Goal: Information Seeking & Learning: Learn about a topic

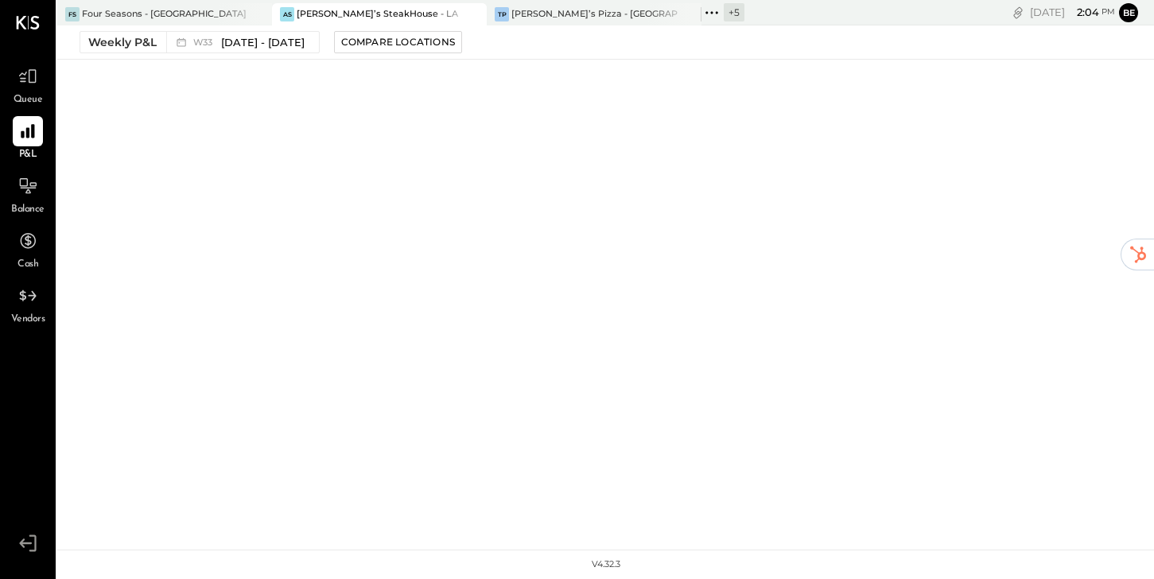
click at [340, 10] on div "[PERSON_NAME]’s SteakHouse - LA" at bounding box center [377, 14] width 161 height 13
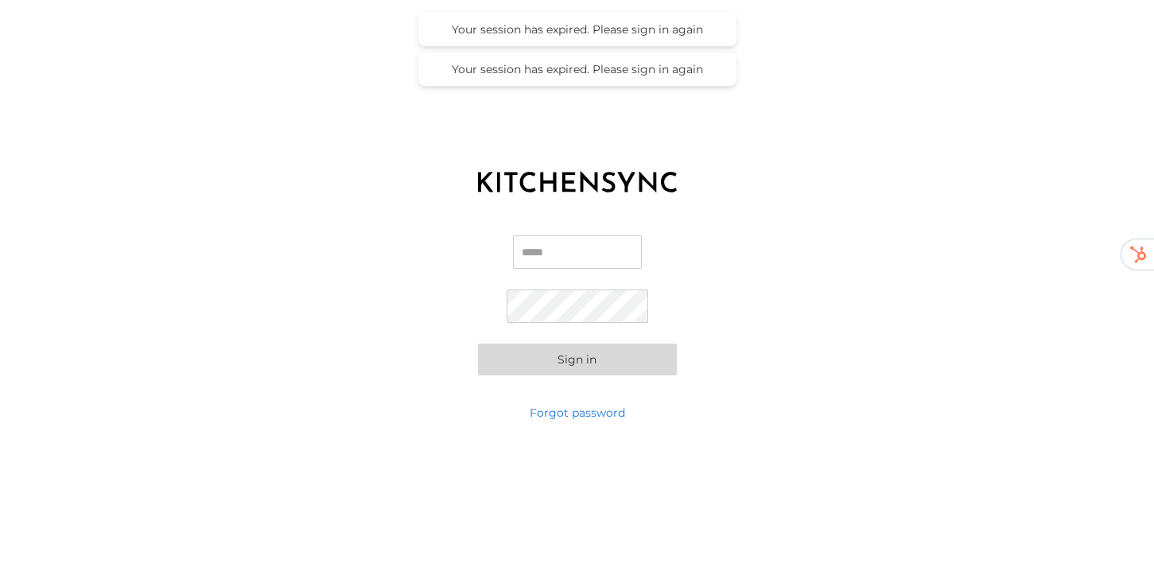
click at [568, 254] on input "Email" at bounding box center [577, 251] width 129 height 33
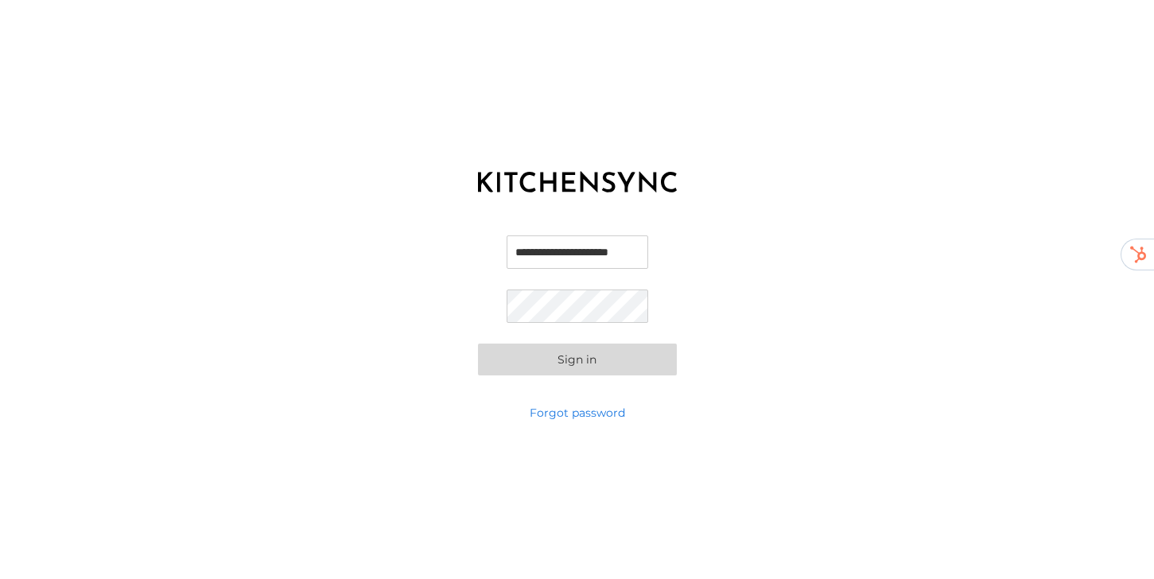
scroll to position [0, 25]
type input "**********"
click at [0, 578] on com-1password-button at bounding box center [0, 579] width 0 height 0
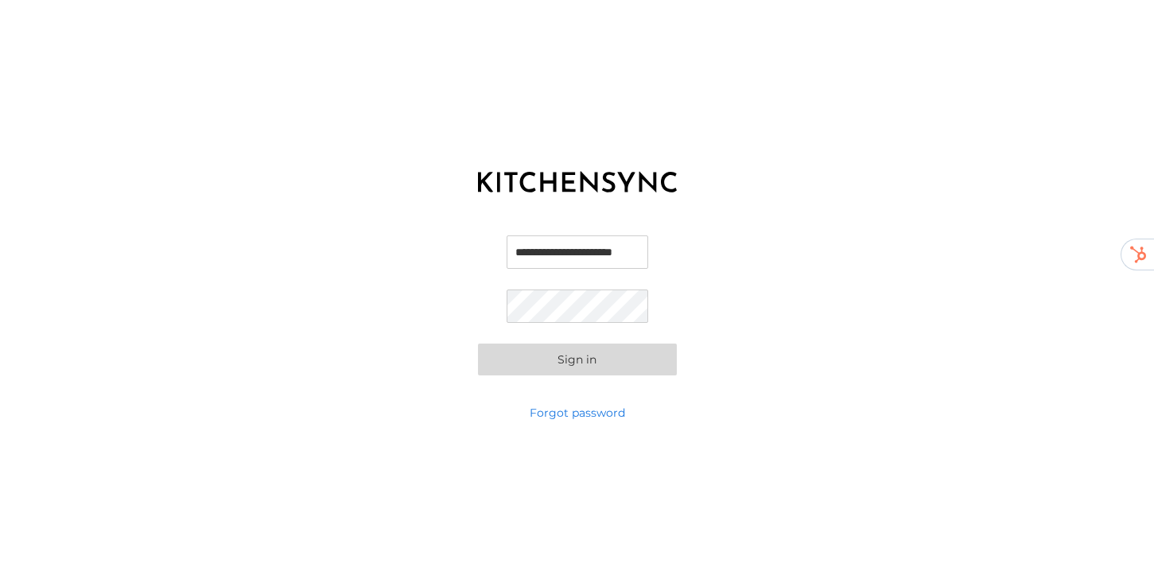
click at [0, 578] on com-1password-button at bounding box center [0, 579] width 0 height 0
click at [478, 344] on button "Sign in" at bounding box center [577, 360] width 199 height 32
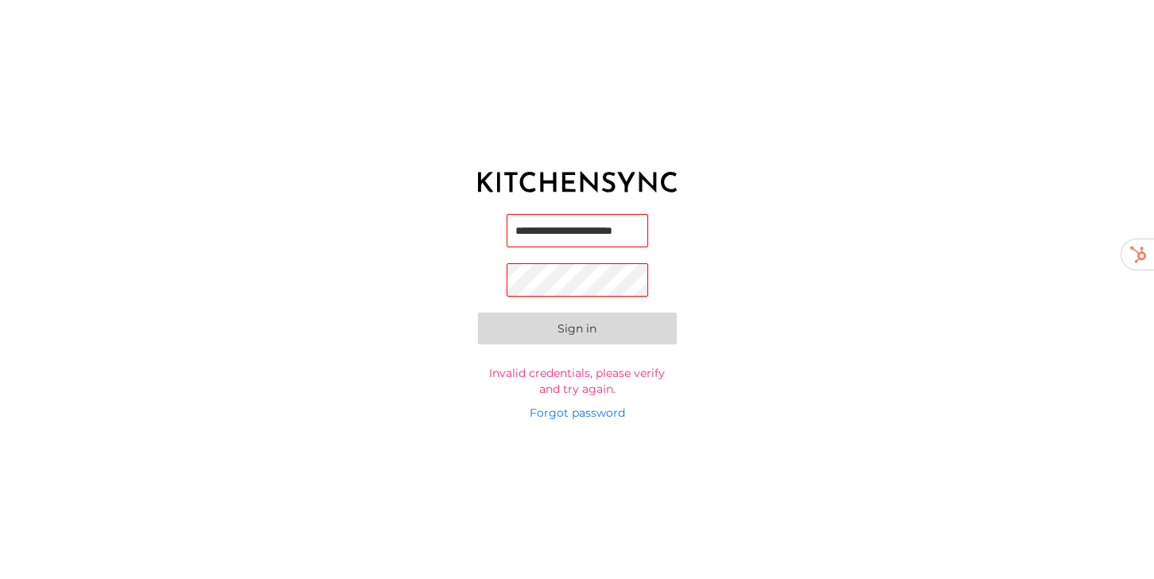
click at [596, 235] on input "**********" at bounding box center [578, 230] width 142 height 33
click at [478, 315] on button "Sign in" at bounding box center [577, 331] width 199 height 32
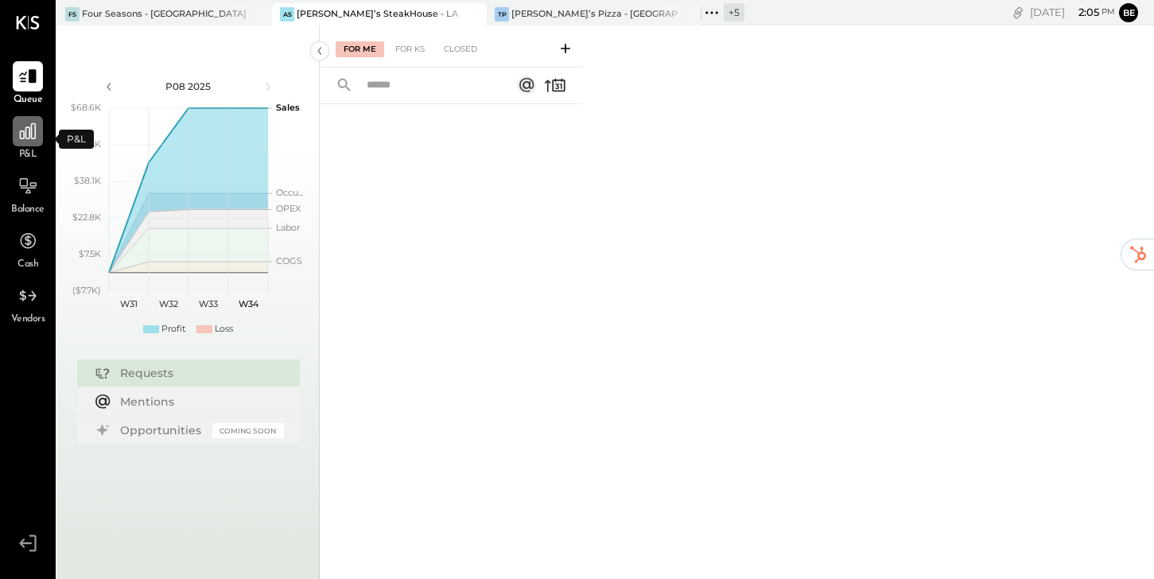
click at [27, 131] on icon at bounding box center [27, 131] width 21 height 21
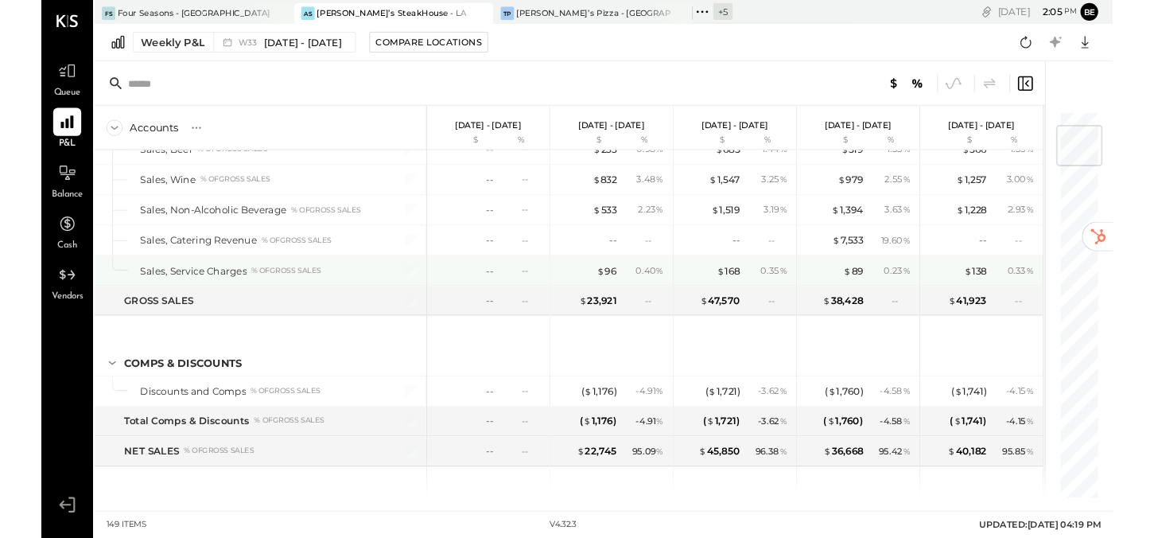
scroll to position [138, 0]
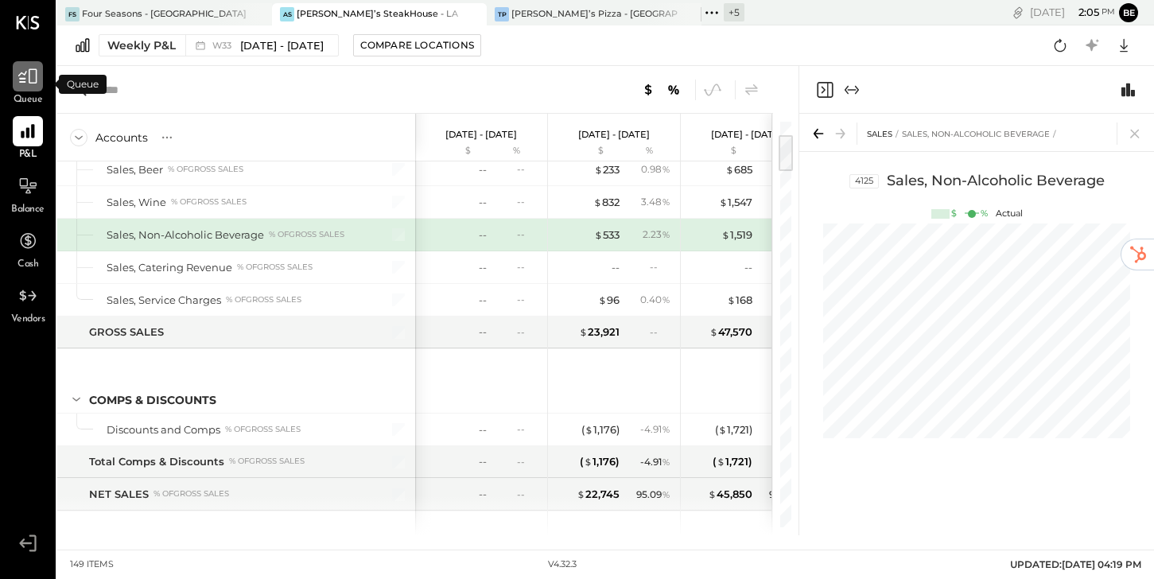
click at [25, 84] on icon at bounding box center [27, 76] width 21 height 21
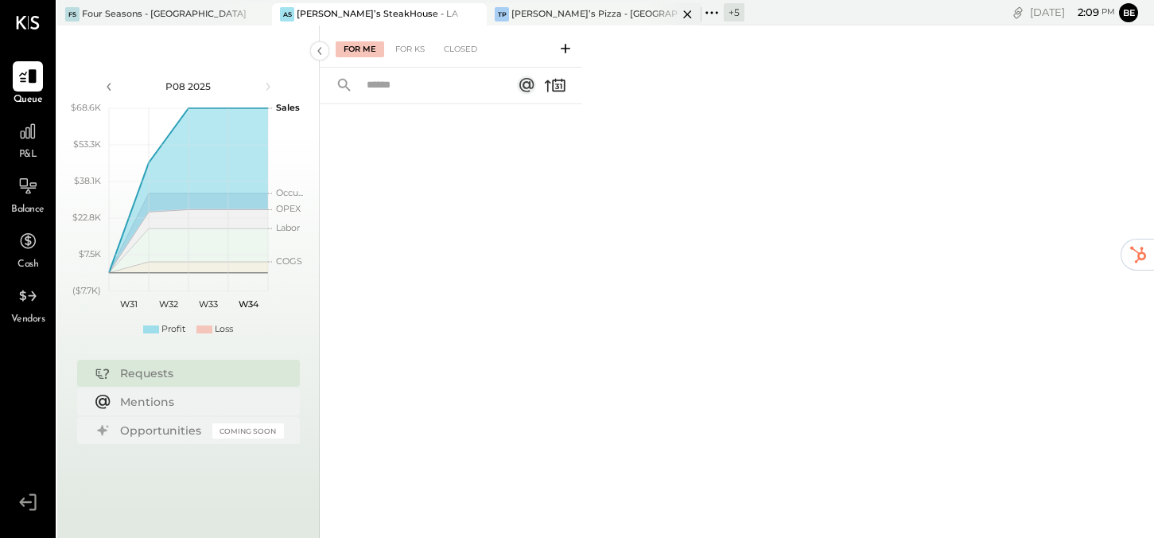
click at [562, 15] on div "[PERSON_NAME]’s Pizza - [GEOGRAPHIC_DATA]" at bounding box center [594, 14] width 166 height 13
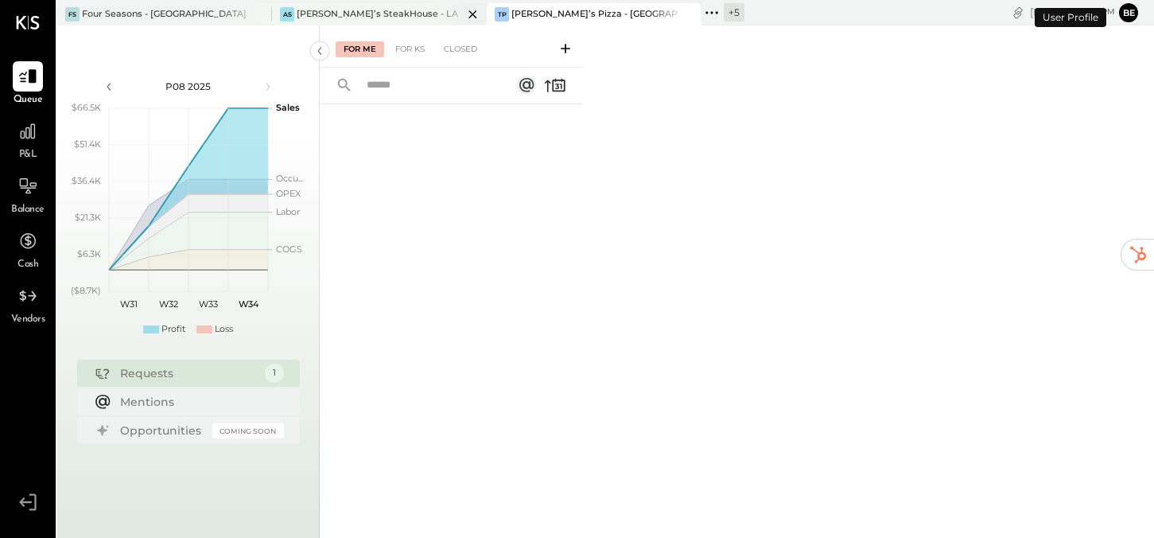
click at [375, 14] on div "[PERSON_NAME]’s SteakHouse - LA" at bounding box center [377, 14] width 161 height 13
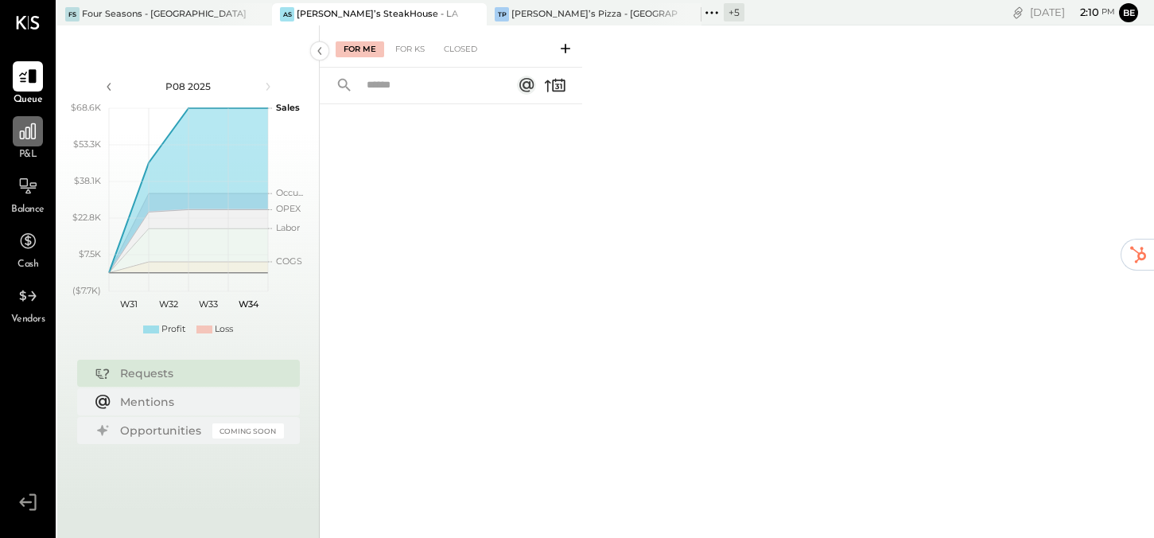
click at [23, 131] on icon at bounding box center [28, 131] width 16 height 16
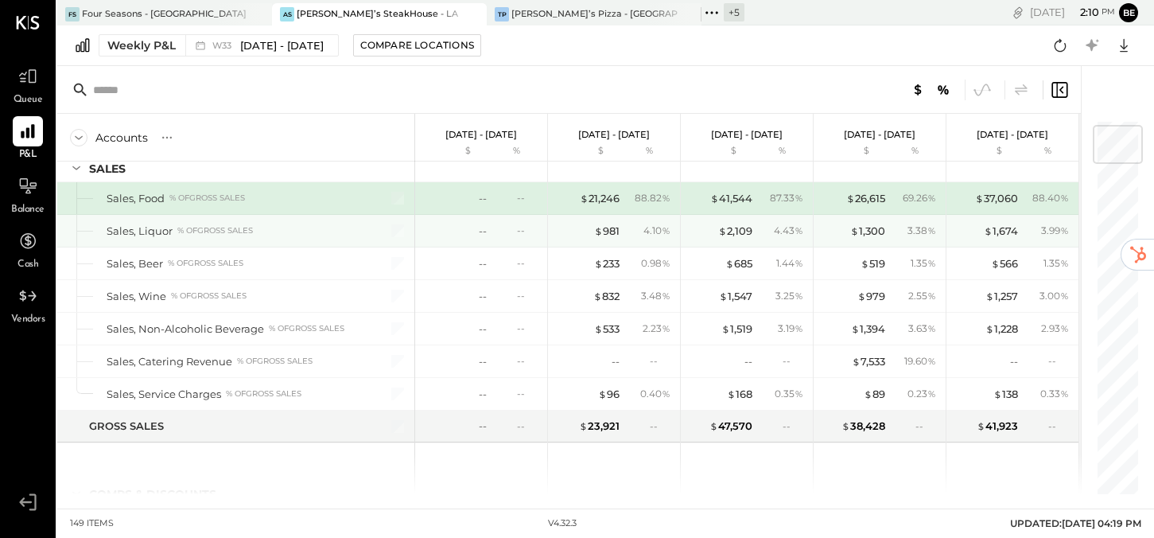
scroll to position [37, 0]
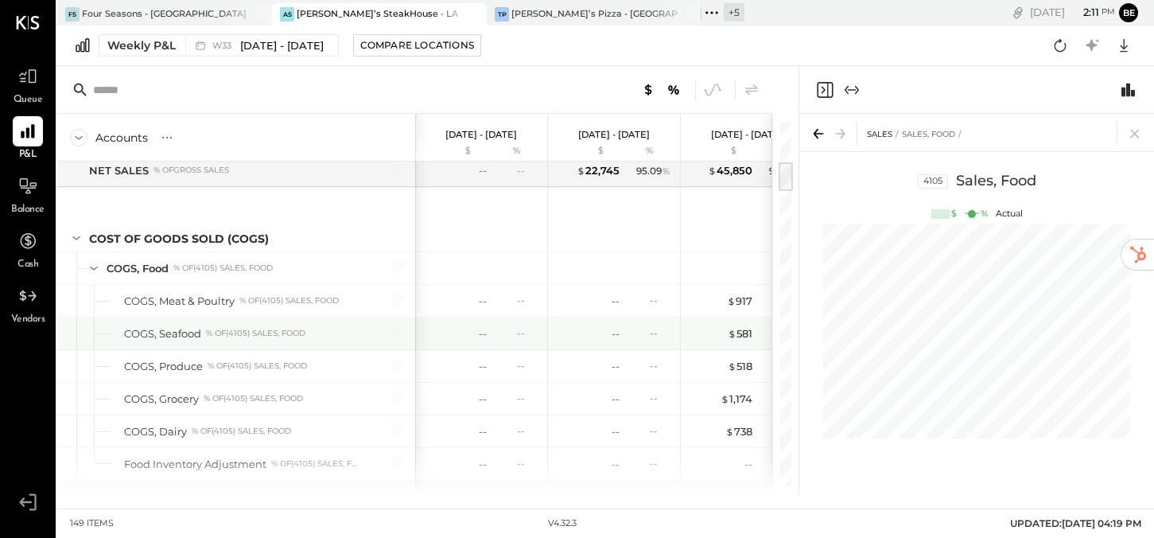
scroll to position [474, 0]
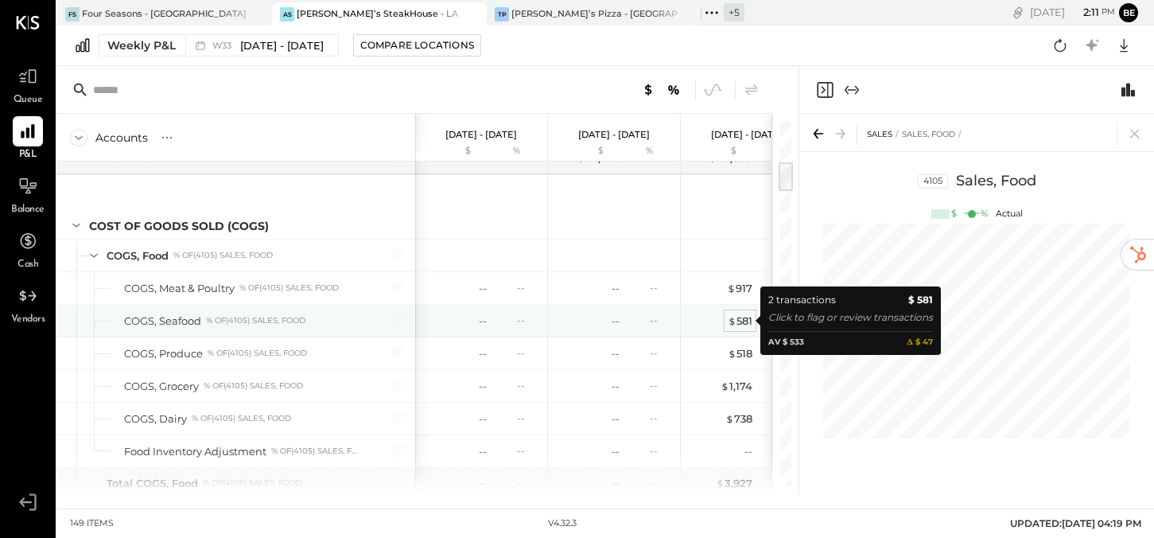
click at [743, 320] on div "$ 581" at bounding box center [740, 320] width 25 height 15
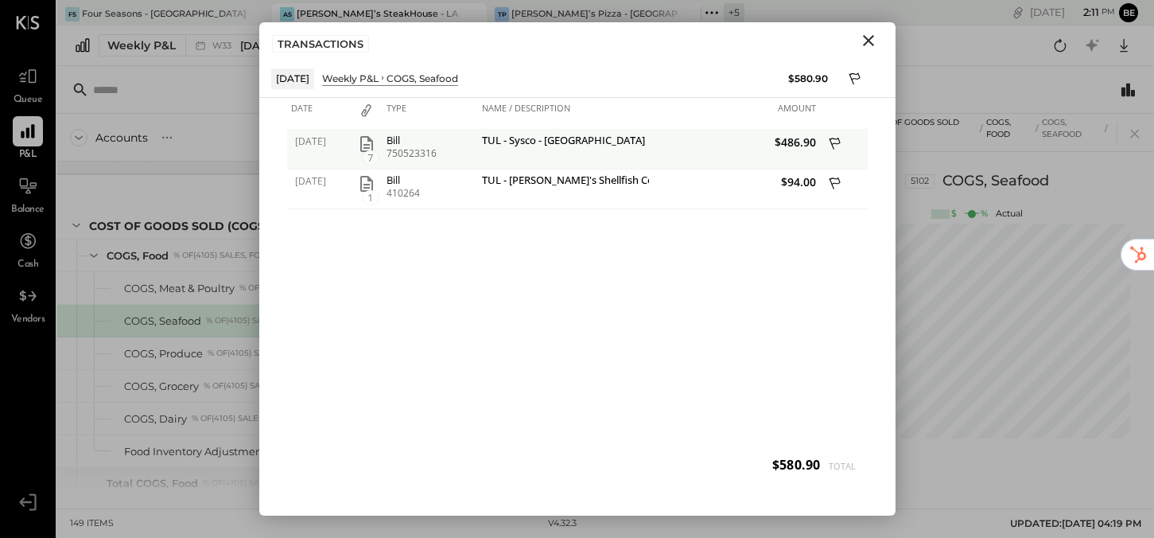
click at [363, 141] on icon "button" at bounding box center [366, 143] width 19 height 19
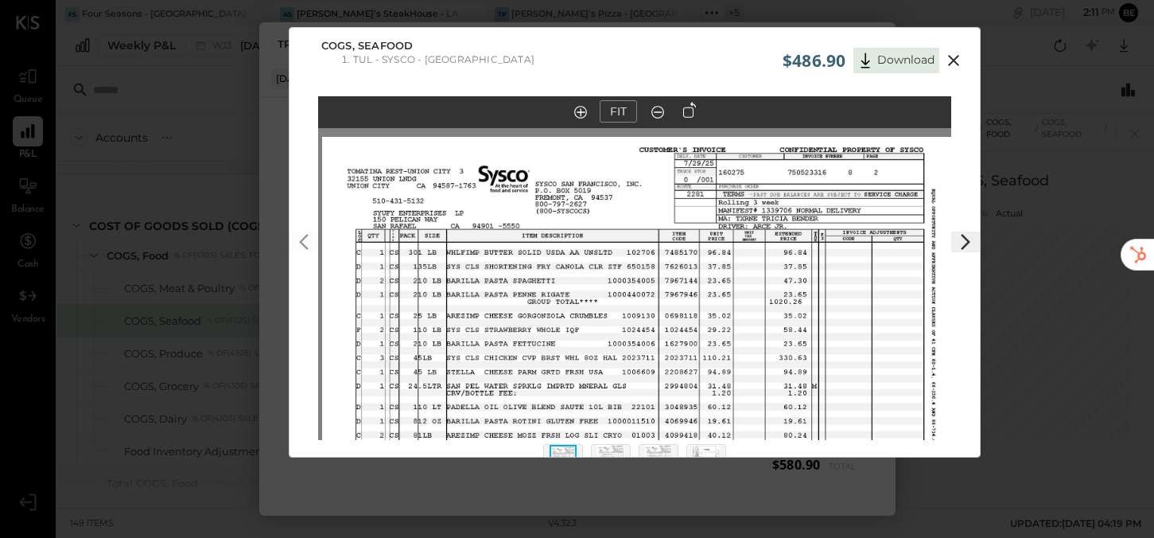
drag, startPoint x: 482, startPoint y: 200, endPoint x: 485, endPoint y: 336, distance: 135.2
click at [485, 336] on img at bounding box center [639, 381] width 634 height 489
click at [954, 59] on icon at bounding box center [953, 60] width 19 height 19
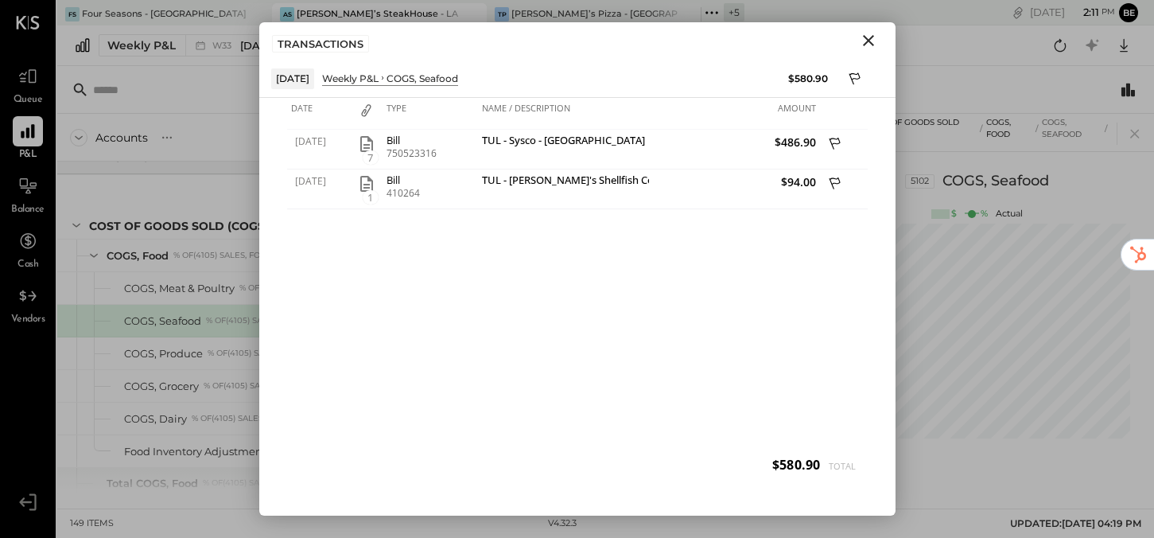
click at [870, 42] on icon "Close" at bounding box center [868, 40] width 11 height 11
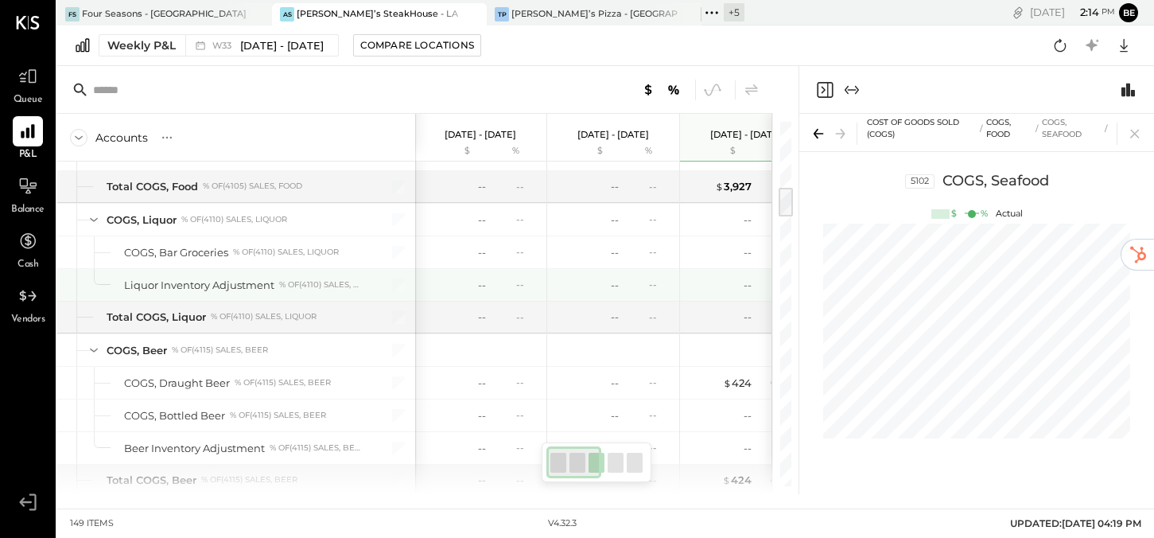
scroll to position [771, 0]
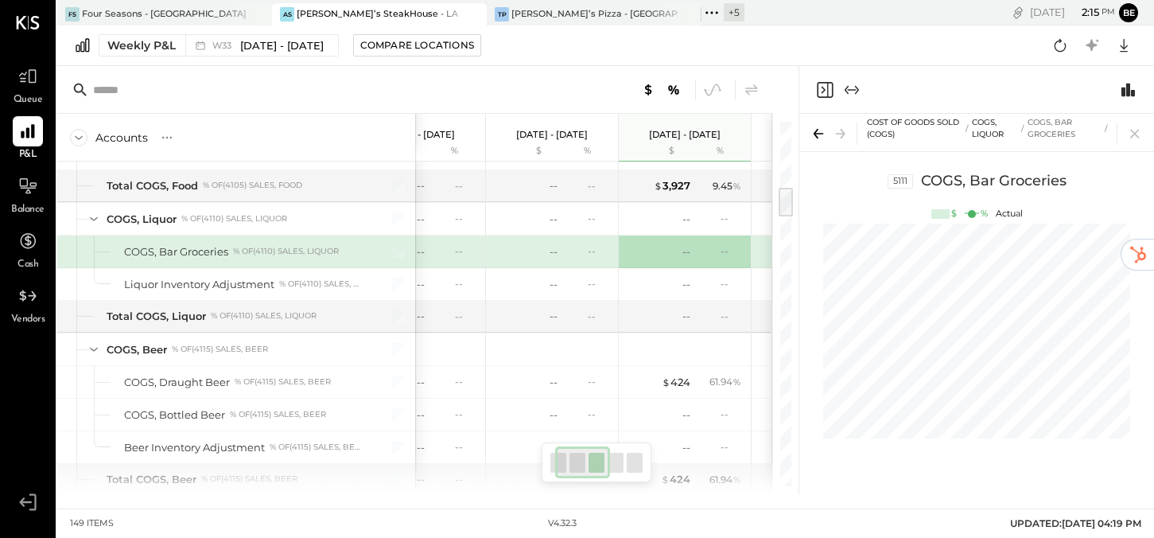
scroll to position [773, 0]
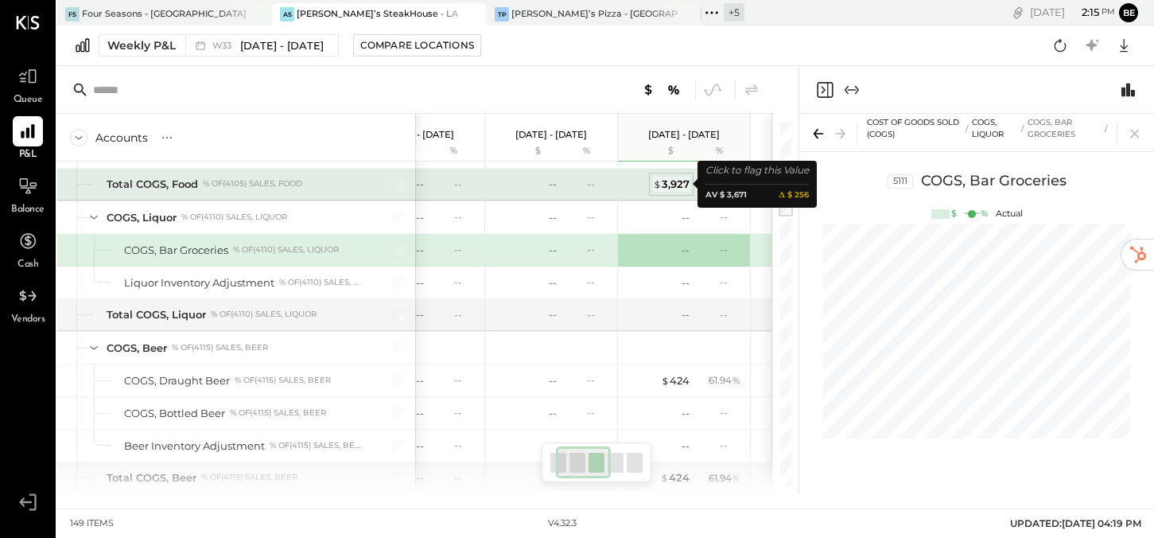
click at [688, 180] on div "$ 3,927" at bounding box center [671, 184] width 37 height 15
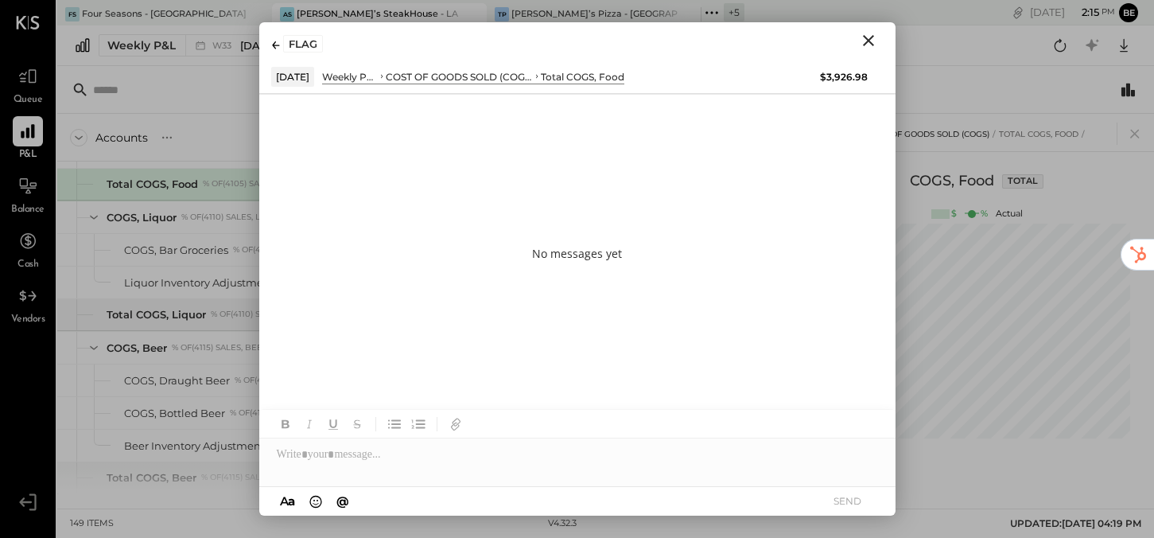
click at [867, 38] on icon "Close" at bounding box center [868, 40] width 19 height 19
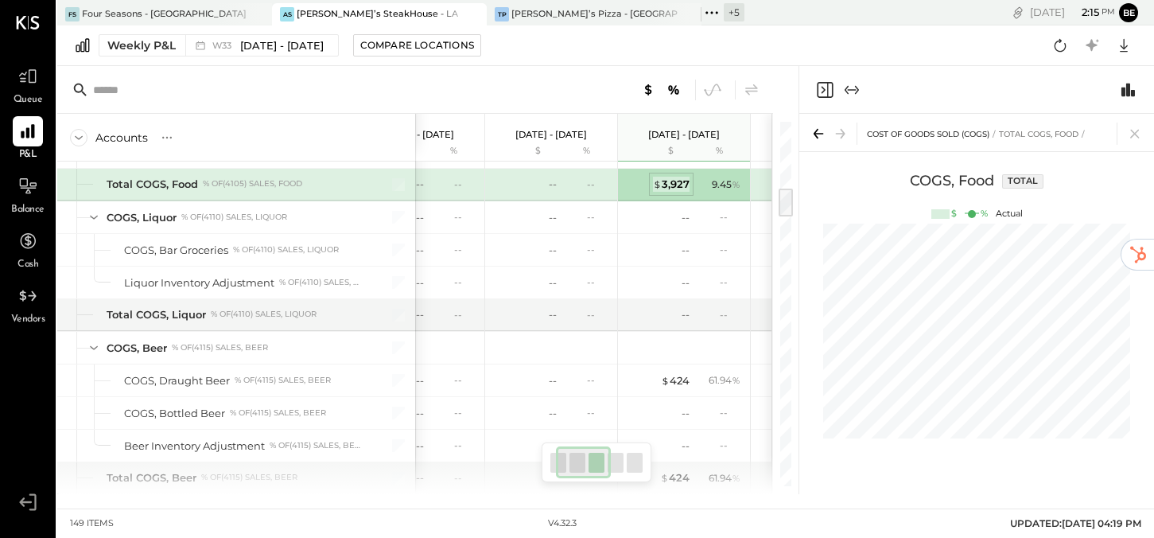
click at [666, 184] on div "$ 3,927" at bounding box center [671, 184] width 37 height 15
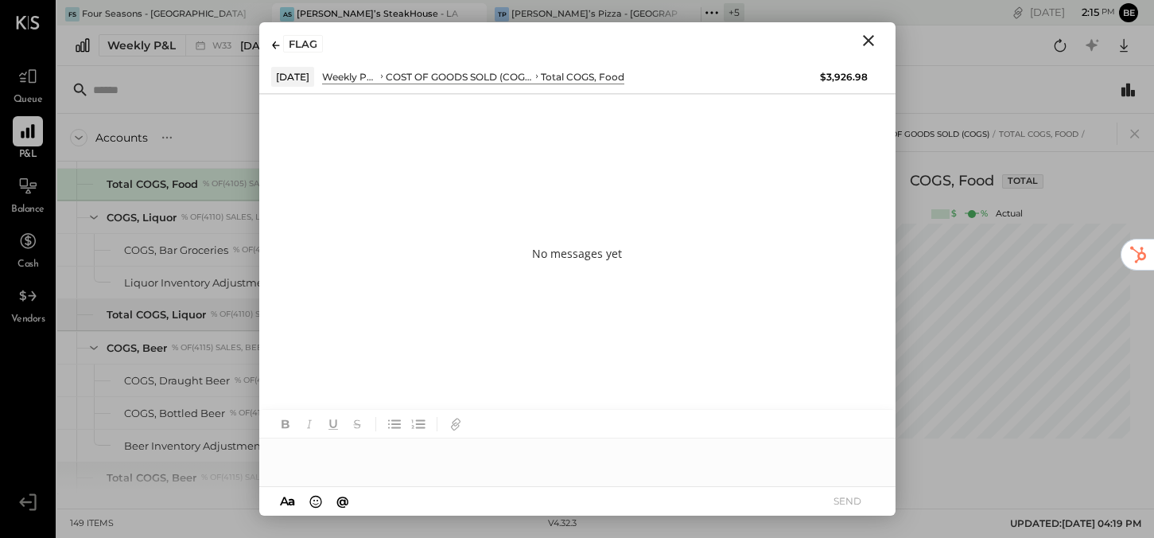
click at [862, 41] on icon "Close" at bounding box center [868, 40] width 19 height 19
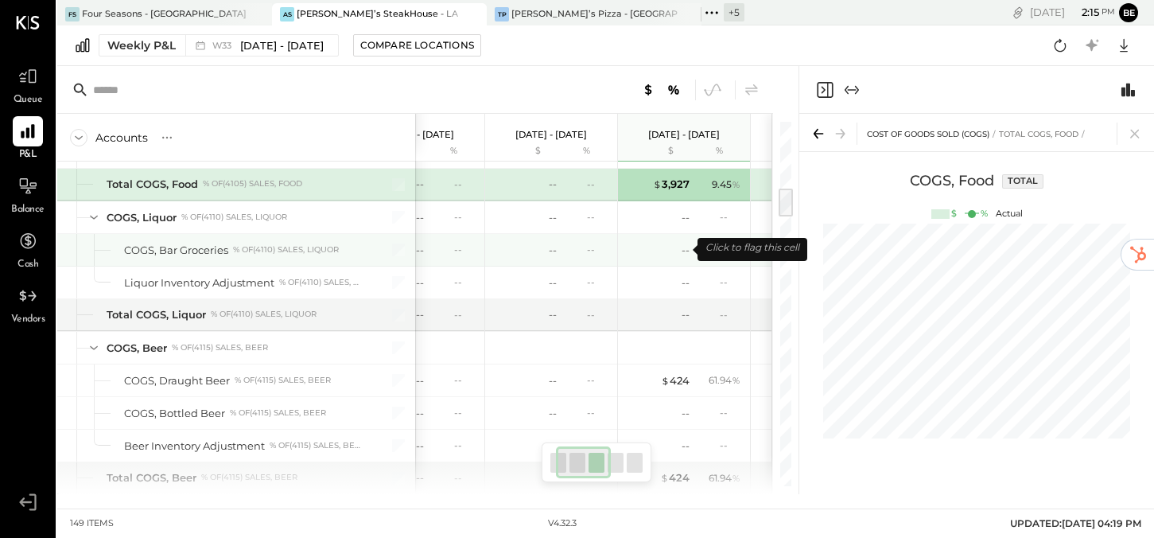
click at [631, 252] on div "--" at bounding box center [658, 250] width 64 height 15
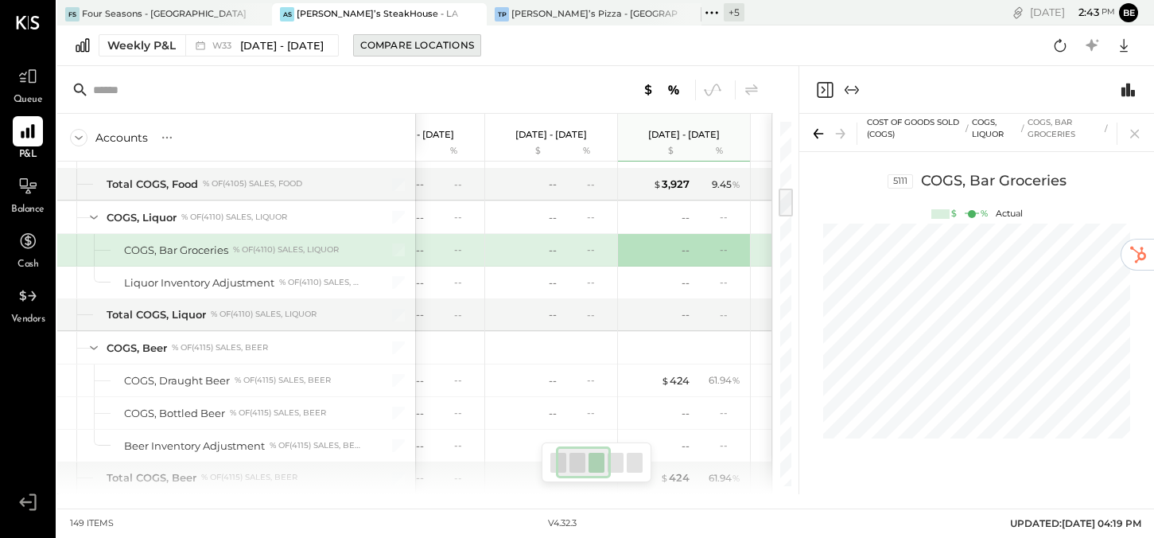
click at [415, 42] on div "Compare Locations" at bounding box center [417, 45] width 114 height 14
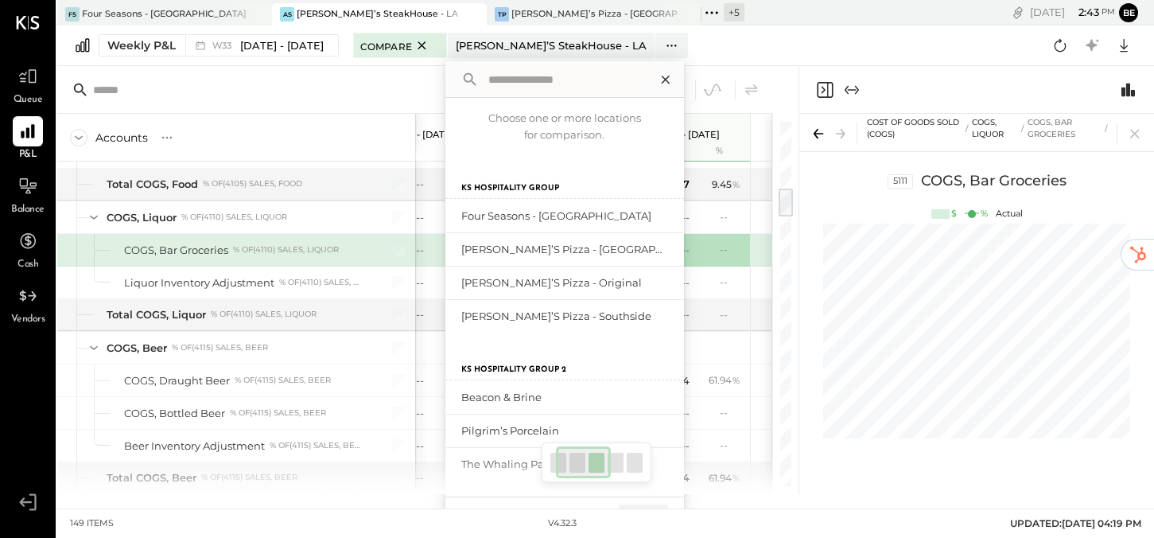
click at [658, 82] on icon at bounding box center [665, 79] width 21 height 21
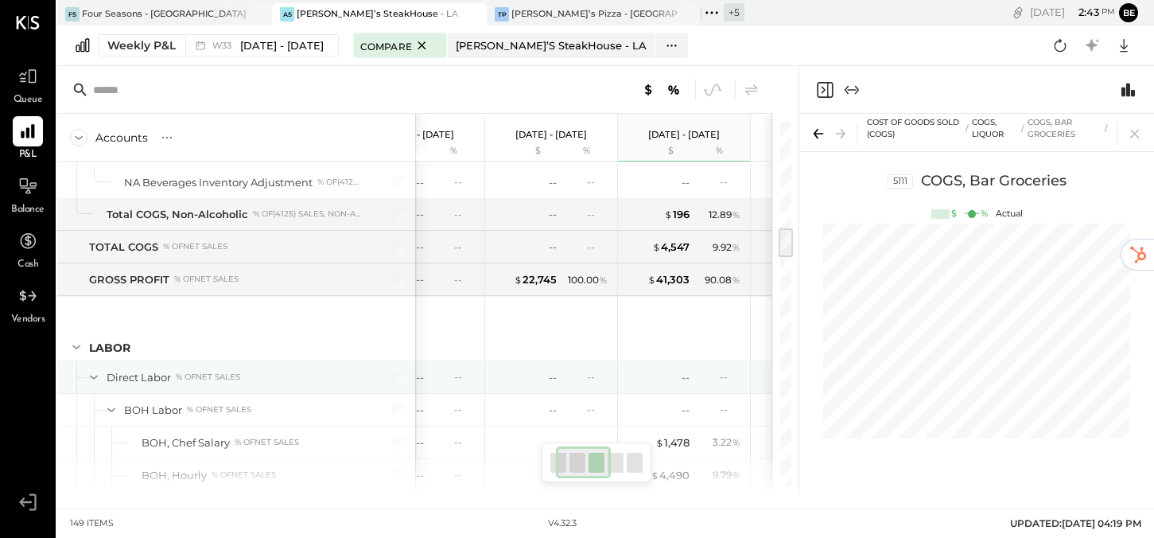
scroll to position [1240, 0]
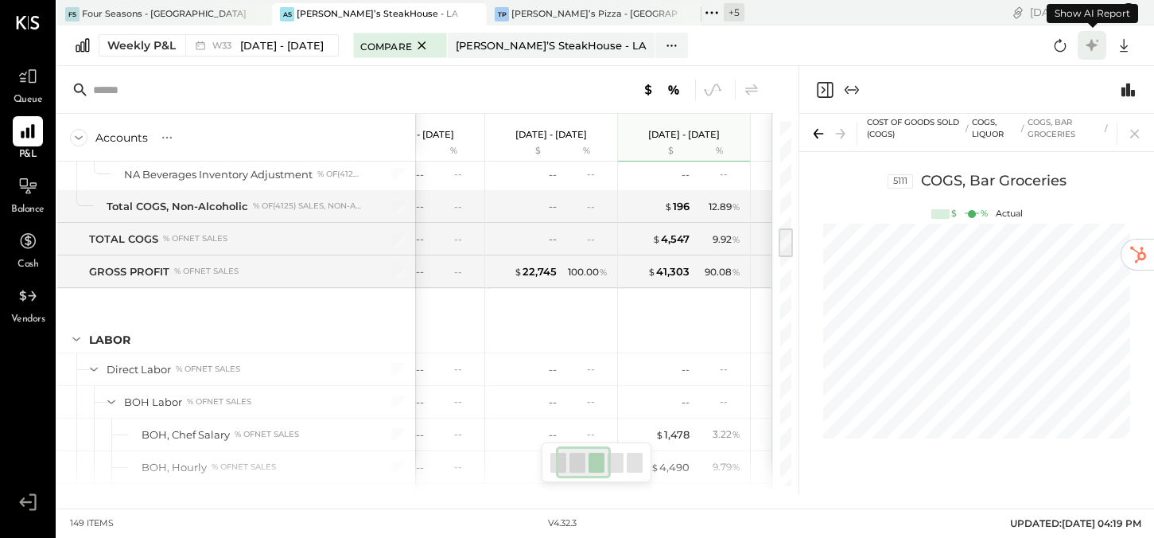
click at [1091, 41] on icon at bounding box center [1092, 45] width 12 height 12
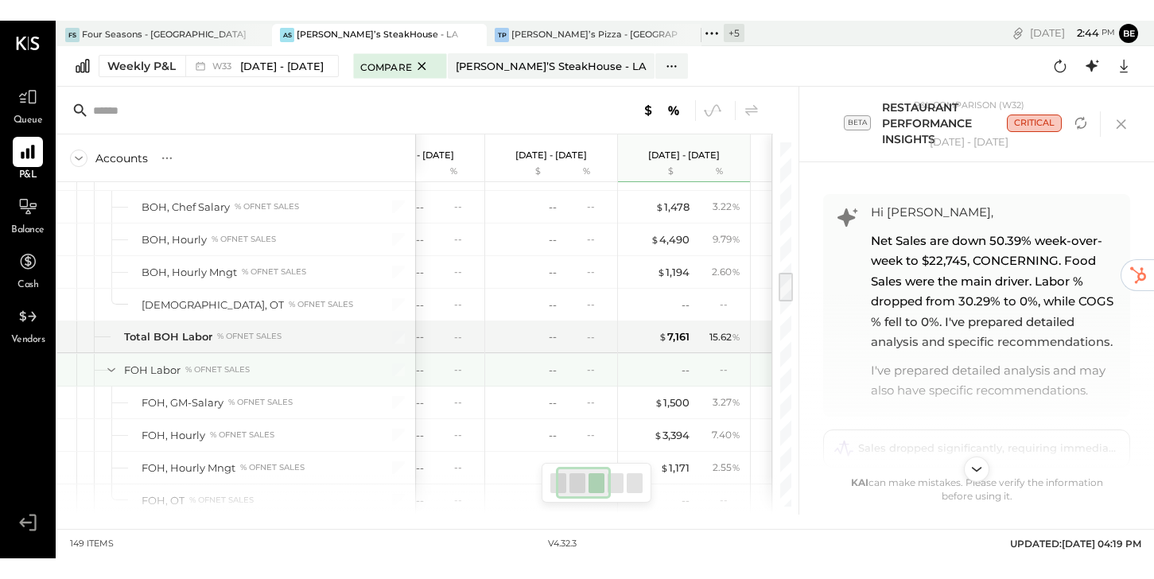
scroll to position [1532, 0]
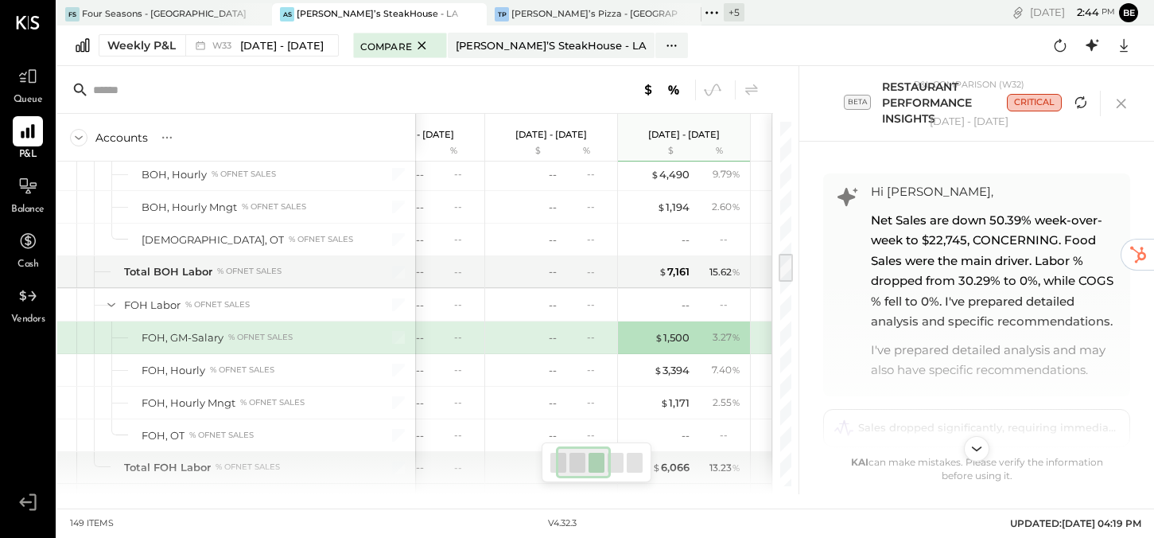
click at [1082, 105] on icon "Refresh analysis" at bounding box center [1080, 102] width 19 height 19
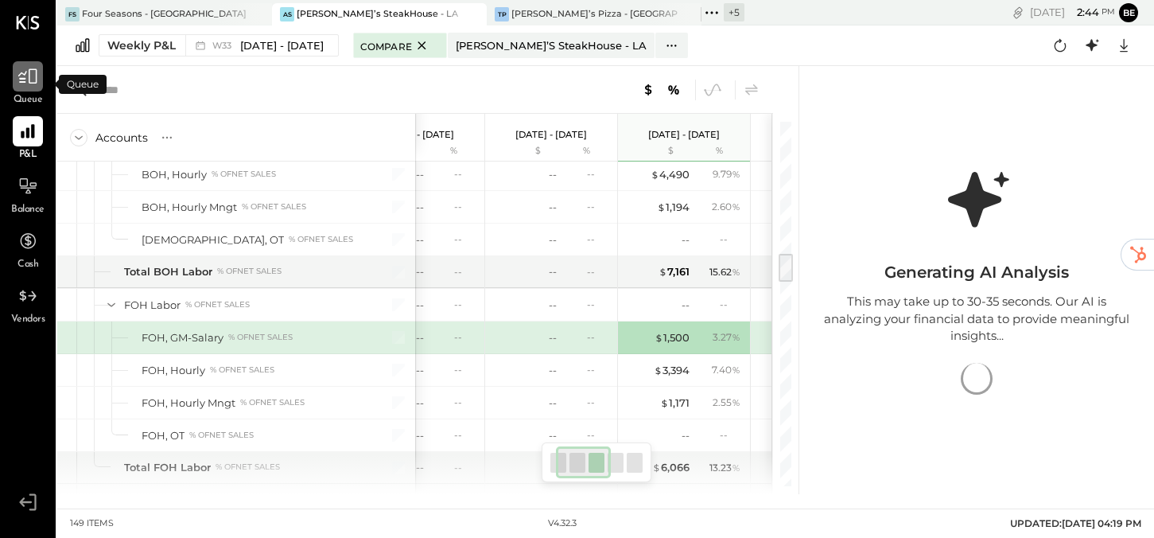
click at [31, 81] on icon at bounding box center [27, 76] width 21 height 21
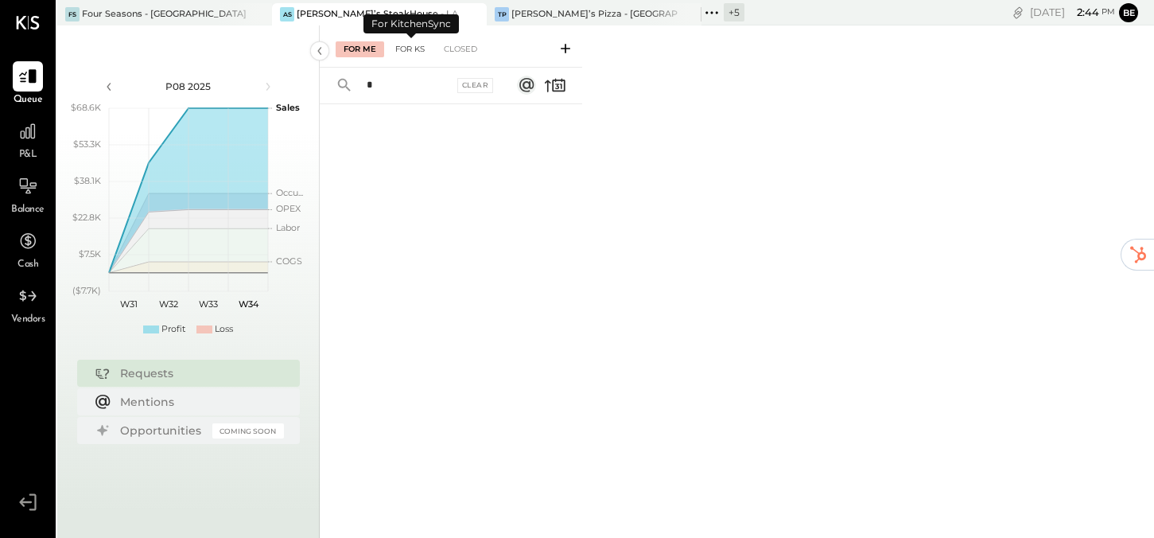
click at [413, 47] on div "For KS" at bounding box center [409, 49] width 45 height 16
click at [524, 87] on icon at bounding box center [526, 85] width 14 height 14
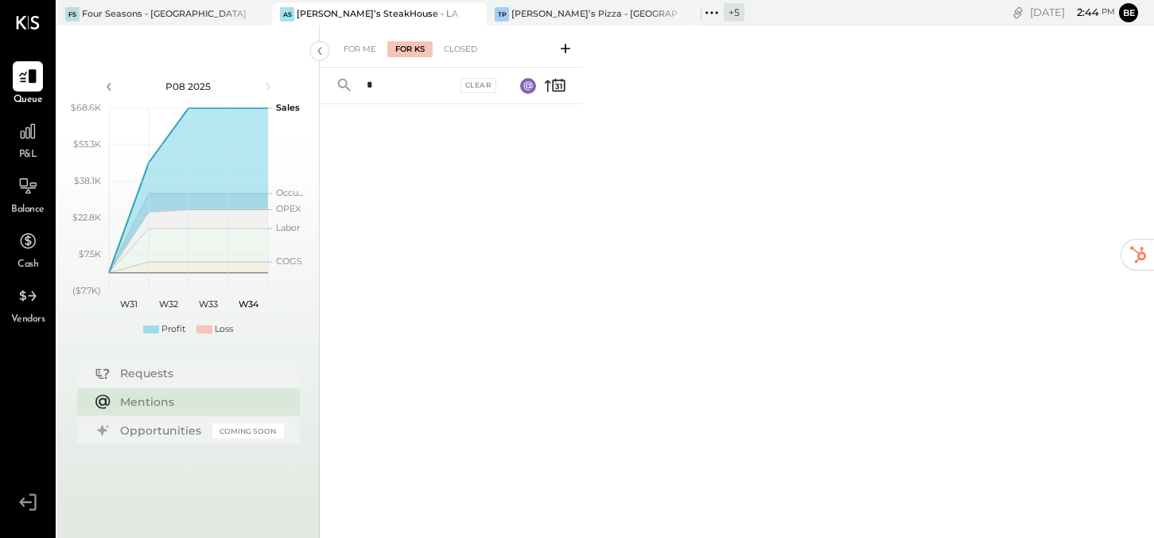
click at [407, 84] on input "*" at bounding box center [406, 85] width 99 height 26
type input "******"
click at [33, 129] on icon at bounding box center [27, 131] width 21 height 21
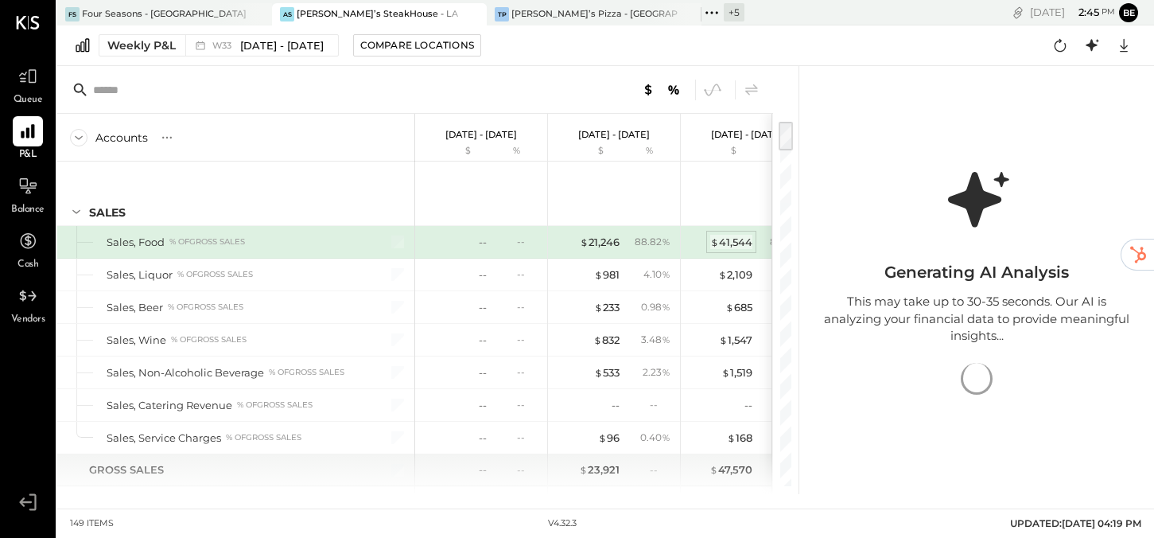
click at [729, 236] on div "$ 41,544" at bounding box center [731, 242] width 42 height 15
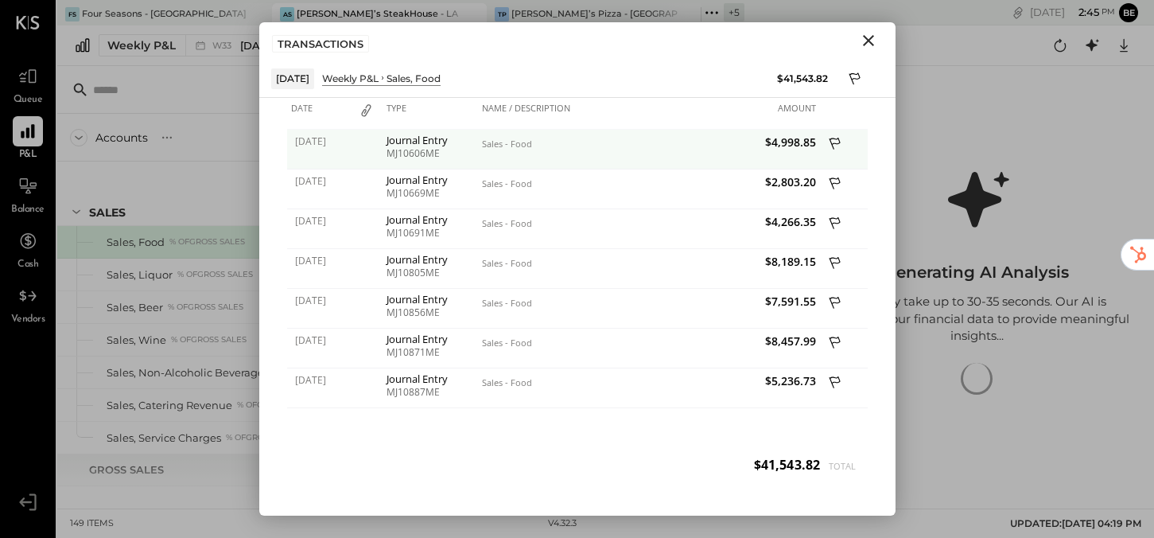
click at [833, 141] on icon at bounding box center [836, 145] width 14 height 20
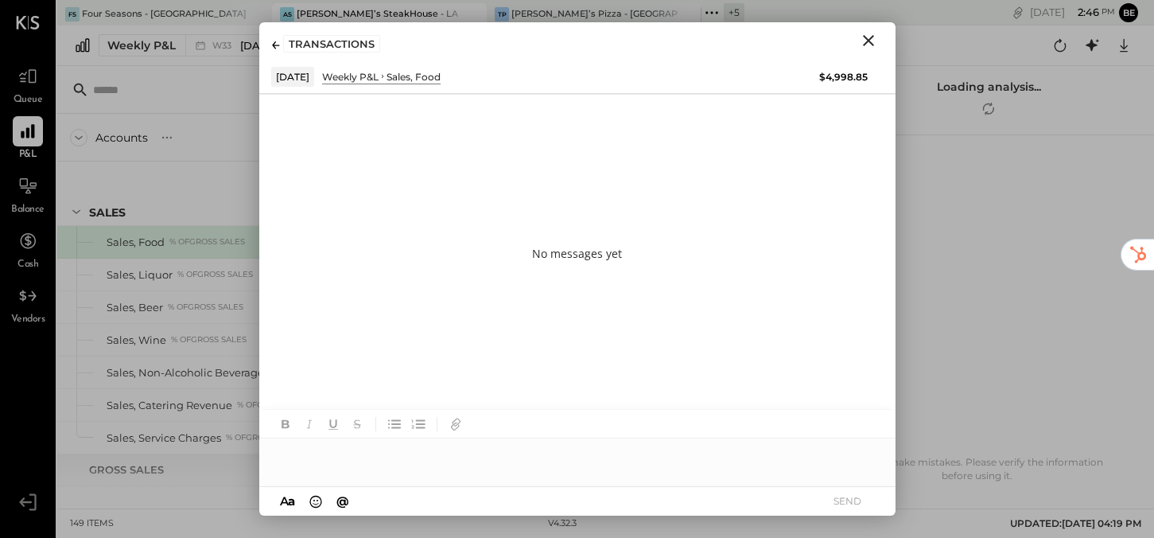
click at [867, 42] on icon "Close" at bounding box center [868, 40] width 11 height 11
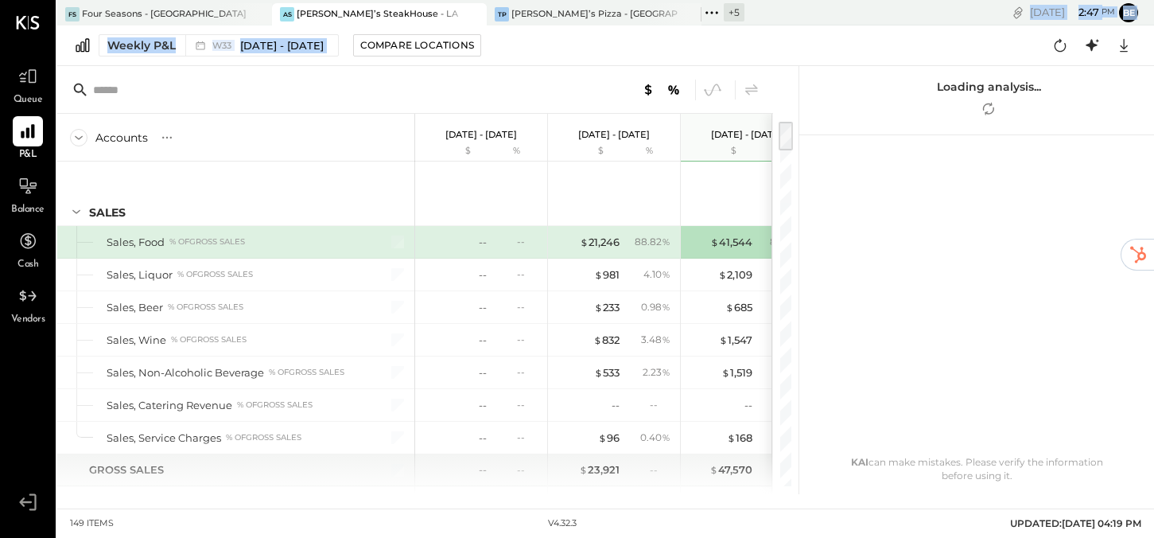
drag, startPoint x: 616, startPoint y: 27, endPoint x: 840, endPoint y: 18, distance: 223.6
click at [842, 18] on div "FS Four Seasons - [GEOGRAPHIC_DATA] AS [PERSON_NAME]’s SteakHouse - LA TP Tony’…" at bounding box center [605, 247] width 1097 height 494
